Goal: Information Seeking & Learning: Check status

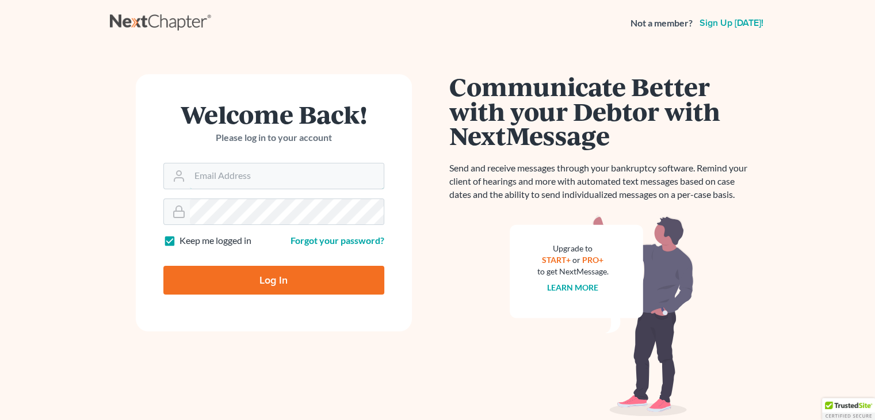
type input "[PERSON_NAME][EMAIL_ADDRESS][DOMAIN_NAME]"
click at [242, 273] on input "Log In" at bounding box center [273, 280] width 221 height 29
type input "Thinking..."
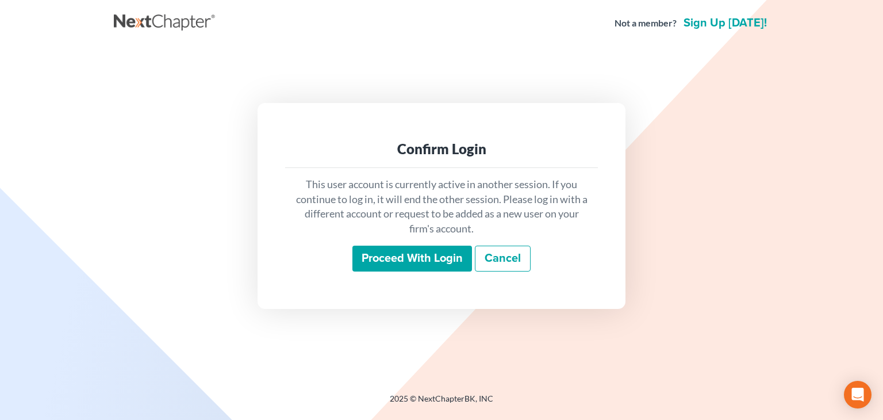
click at [455, 266] on input "Proceed with login" at bounding box center [413, 259] width 120 height 26
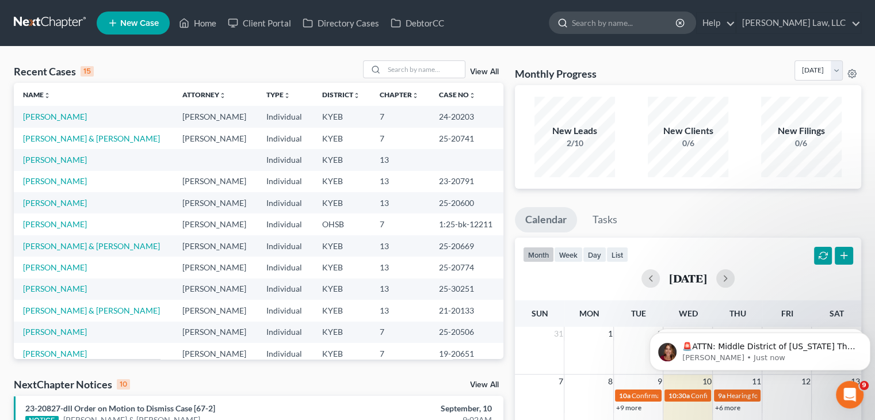
click at [611, 26] on input "search" at bounding box center [624, 22] width 105 height 21
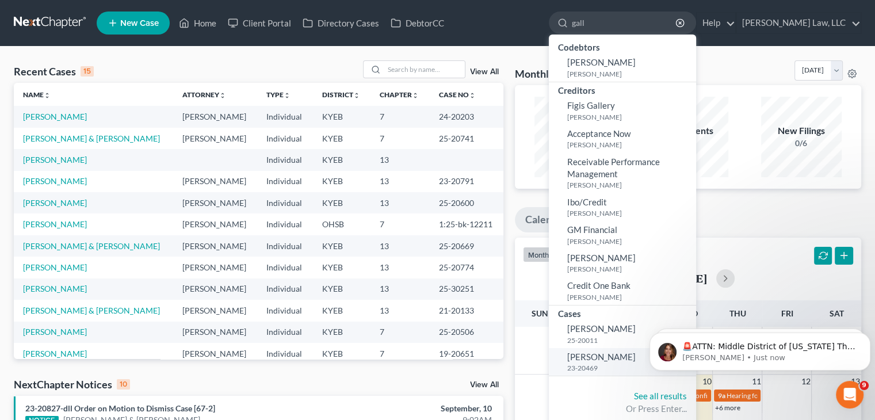
type input "gall"
click at [626, 359] on span "Gallenstein, Sarah" at bounding box center [601, 356] width 68 height 10
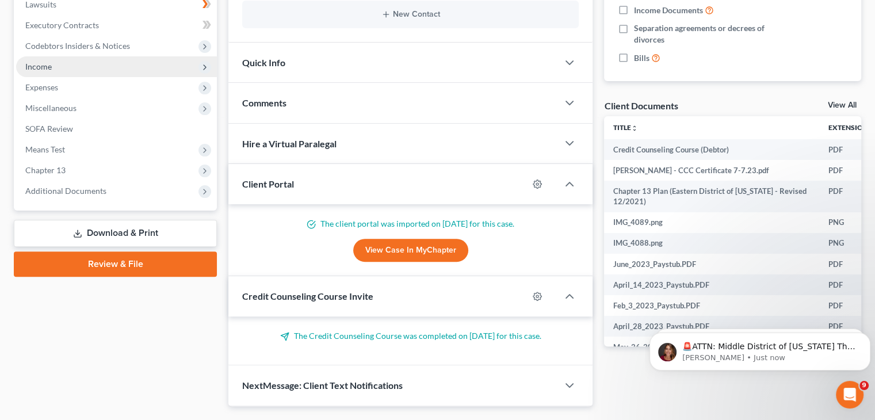
scroll to position [361, 0]
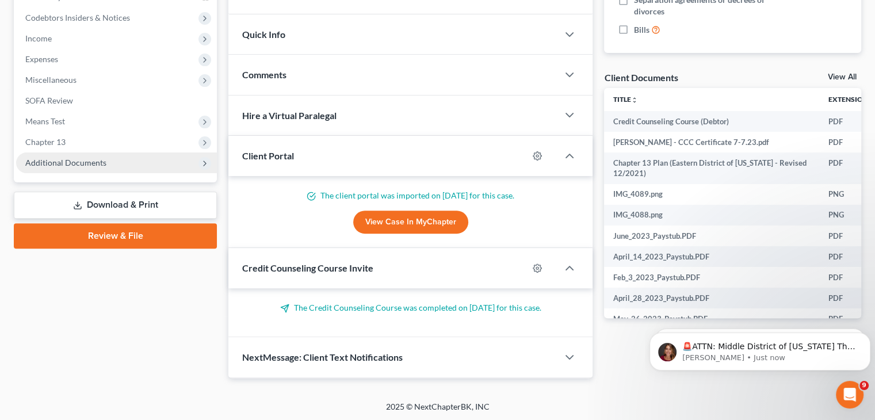
click at [160, 163] on span "Additional Documents" at bounding box center [116, 162] width 201 height 21
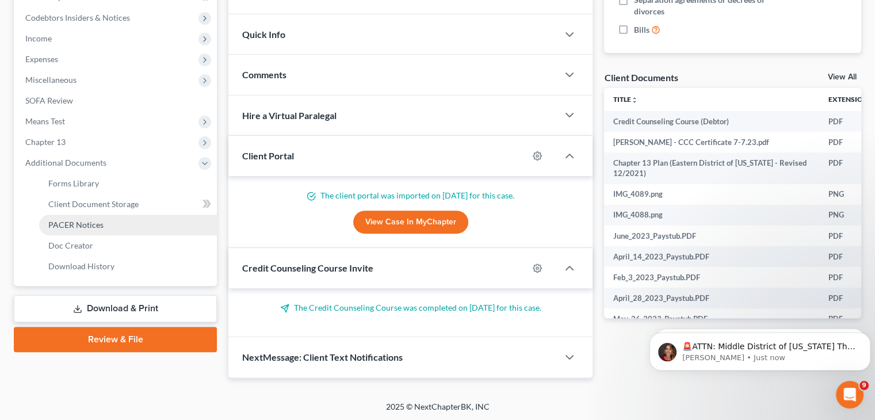
click at [98, 220] on span "PACER Notices" at bounding box center [75, 225] width 55 height 10
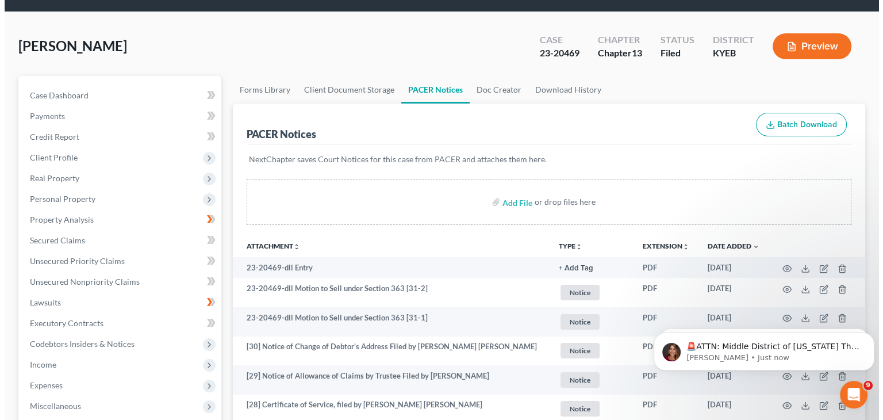
scroll to position [79, 0]
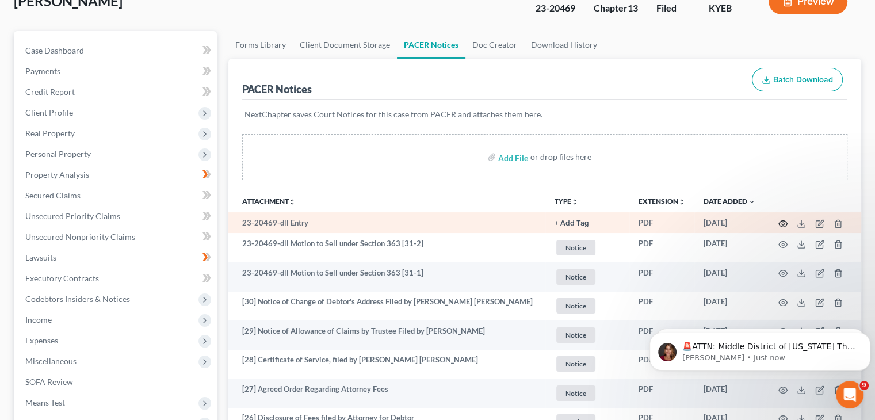
click at [782, 223] on icon "button" at bounding box center [782, 223] width 9 height 9
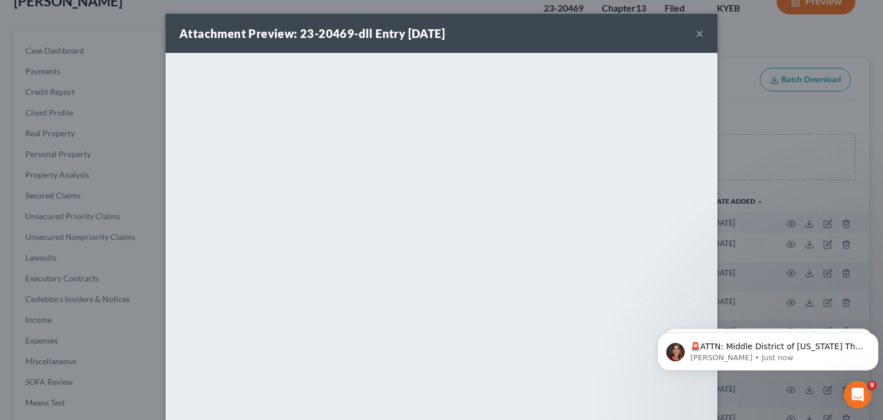
click at [697, 32] on button "×" at bounding box center [700, 33] width 8 height 14
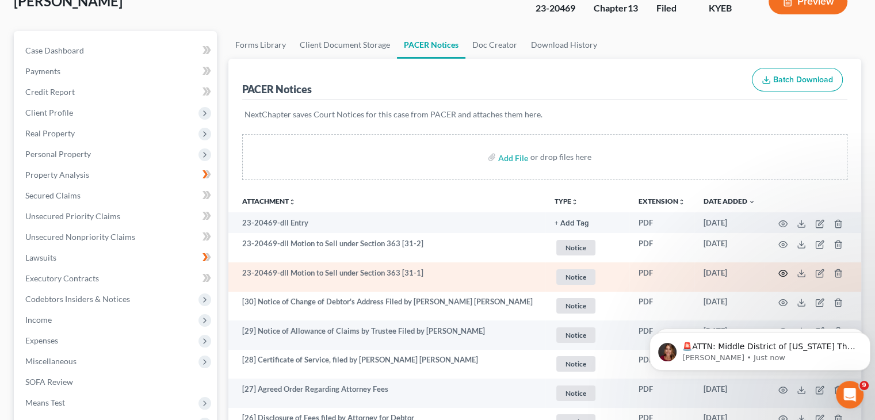
click at [780, 274] on icon "button" at bounding box center [782, 273] width 9 height 9
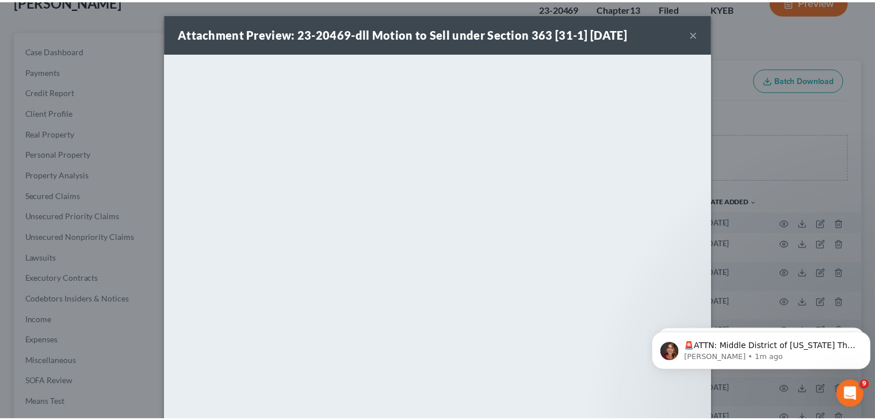
scroll to position [0, 0]
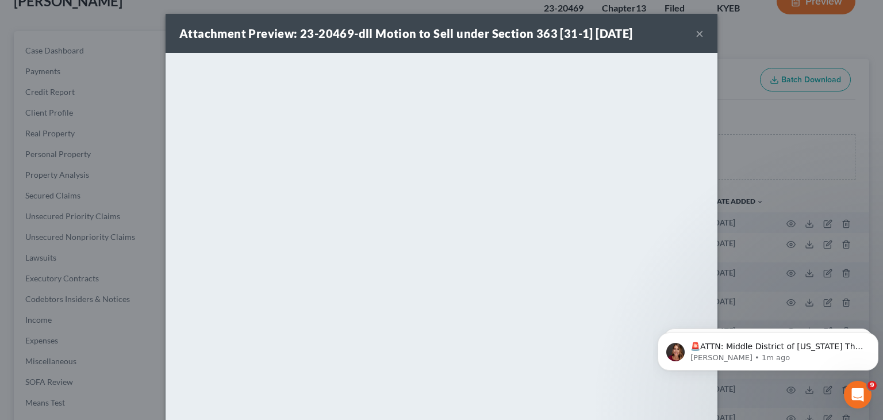
click at [696, 34] on button "×" at bounding box center [700, 33] width 8 height 14
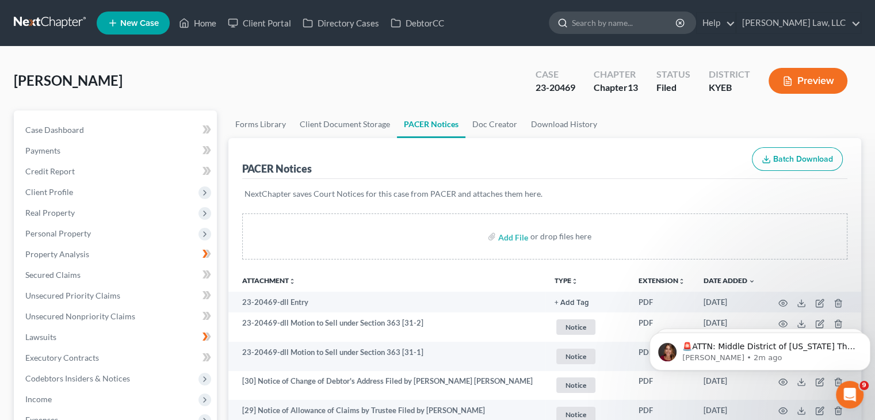
click at [630, 21] on input "search" at bounding box center [624, 22] width 105 height 21
type input "ashley smith"
drag, startPoint x: 634, startPoint y: 22, endPoint x: 531, endPoint y: 25, distance: 102.4
click at [531, 25] on ul "New Case Home Client Portal Directory Cases DebtorCC ashley smith - No Result -…" at bounding box center [479, 23] width 764 height 30
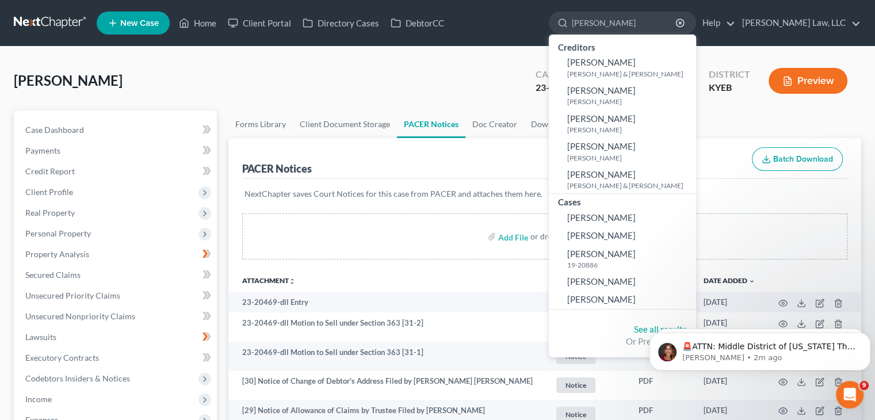
type input "smith"
click at [637, 335] on div "Or Press Enter..." at bounding box center [622, 341] width 129 height 12
click at [639, 332] on link "See all results" at bounding box center [660, 329] width 53 height 10
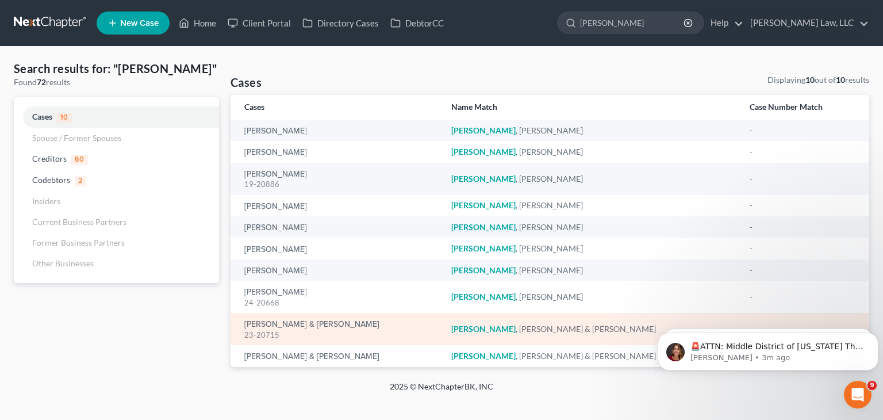
click at [317, 318] on div "Smith, Brady & Ashley 23-20715" at bounding box center [338, 329] width 189 height 22
click at [317, 320] on link "Smith, Brady & Ashley" at bounding box center [311, 324] width 135 height 8
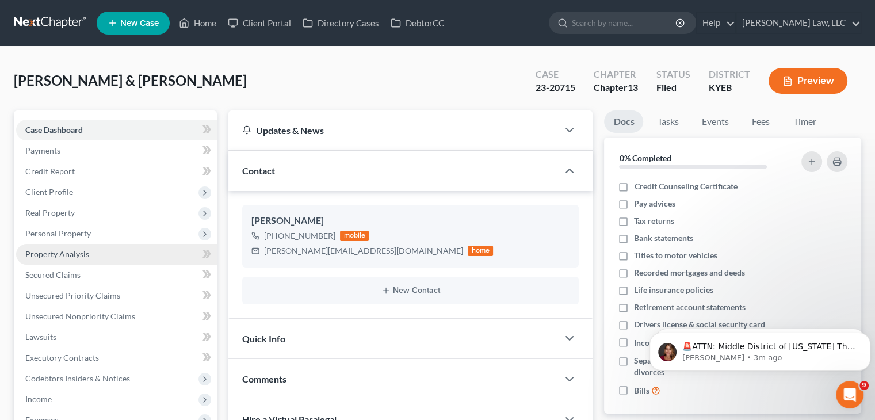
scroll to position [320, 0]
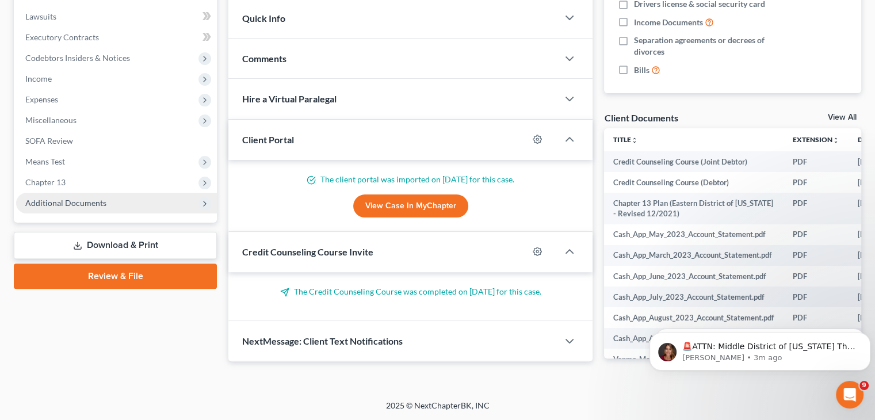
click at [146, 200] on span "Additional Documents" at bounding box center [116, 203] width 201 height 21
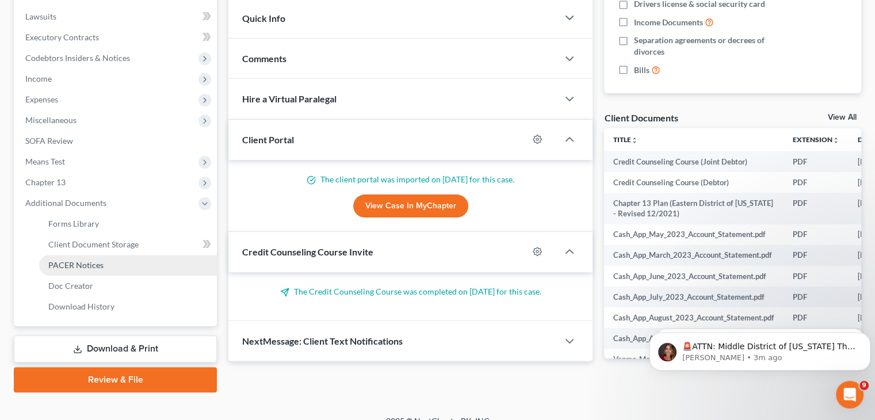
click at [97, 266] on span "PACER Notices" at bounding box center [75, 265] width 55 height 10
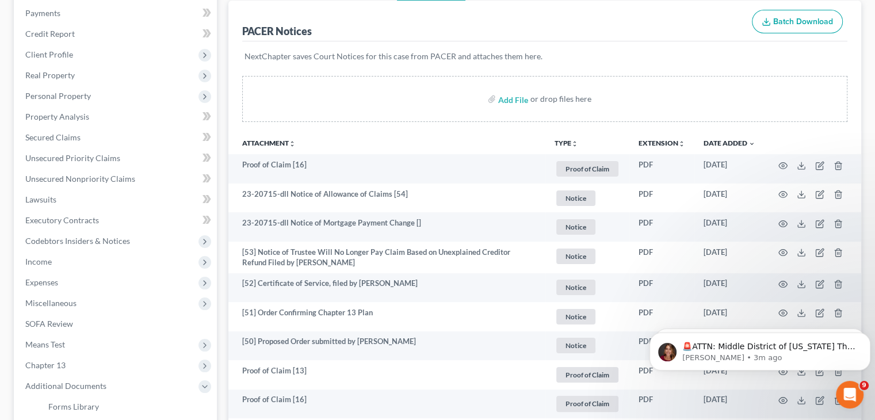
scroll to position [138, 0]
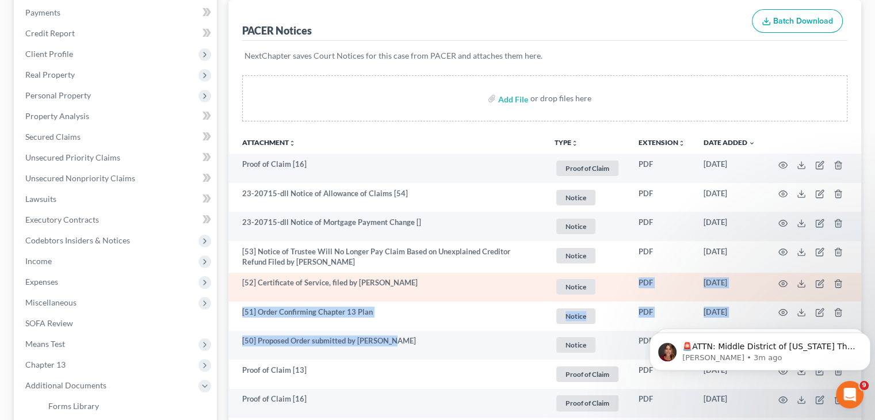
drag, startPoint x: 323, startPoint y: 311, endPoint x: 565, endPoint y: 297, distance: 243.1
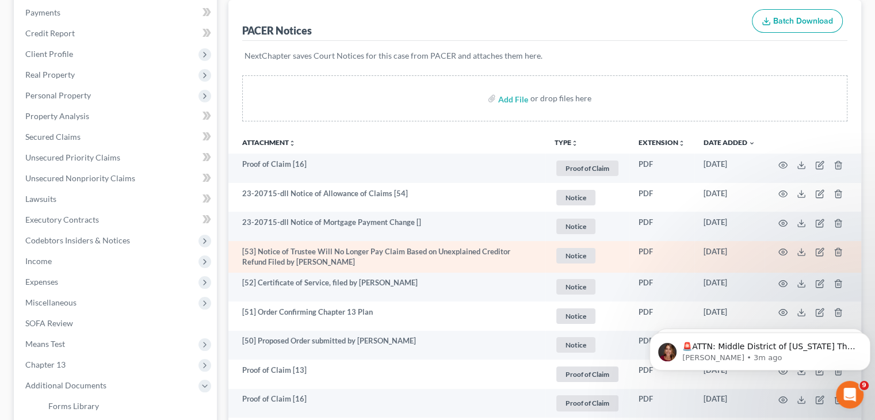
click at [504, 263] on td "[53] Notice of Trustee Will No Longer Pay Claim Based on Unexplained Creditor R…" at bounding box center [386, 257] width 317 height 32
click at [784, 252] on icon "button" at bounding box center [782, 251] width 9 height 9
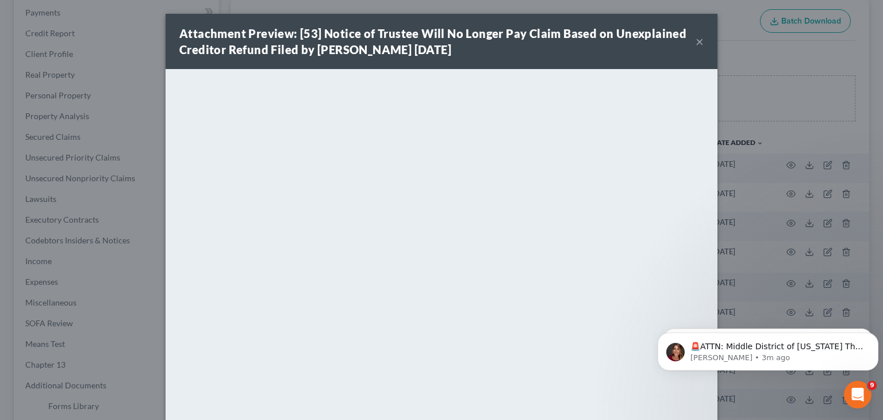
click at [696, 37] on button "×" at bounding box center [700, 42] width 8 height 14
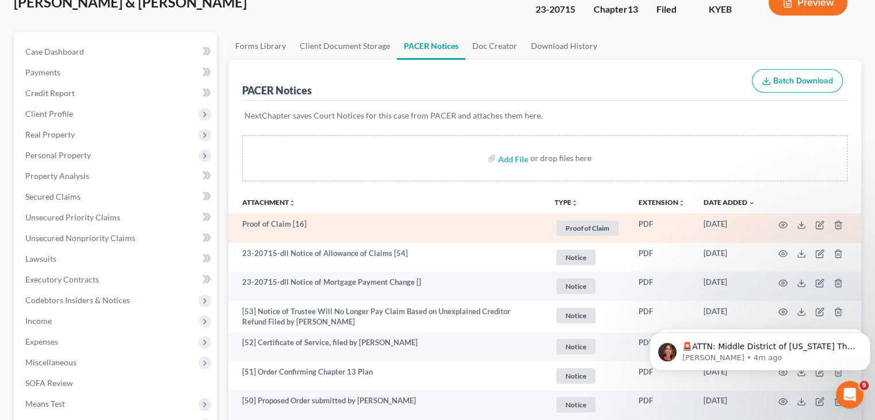
scroll to position [0, 0]
